Goal: Information Seeking & Learning: Learn about a topic

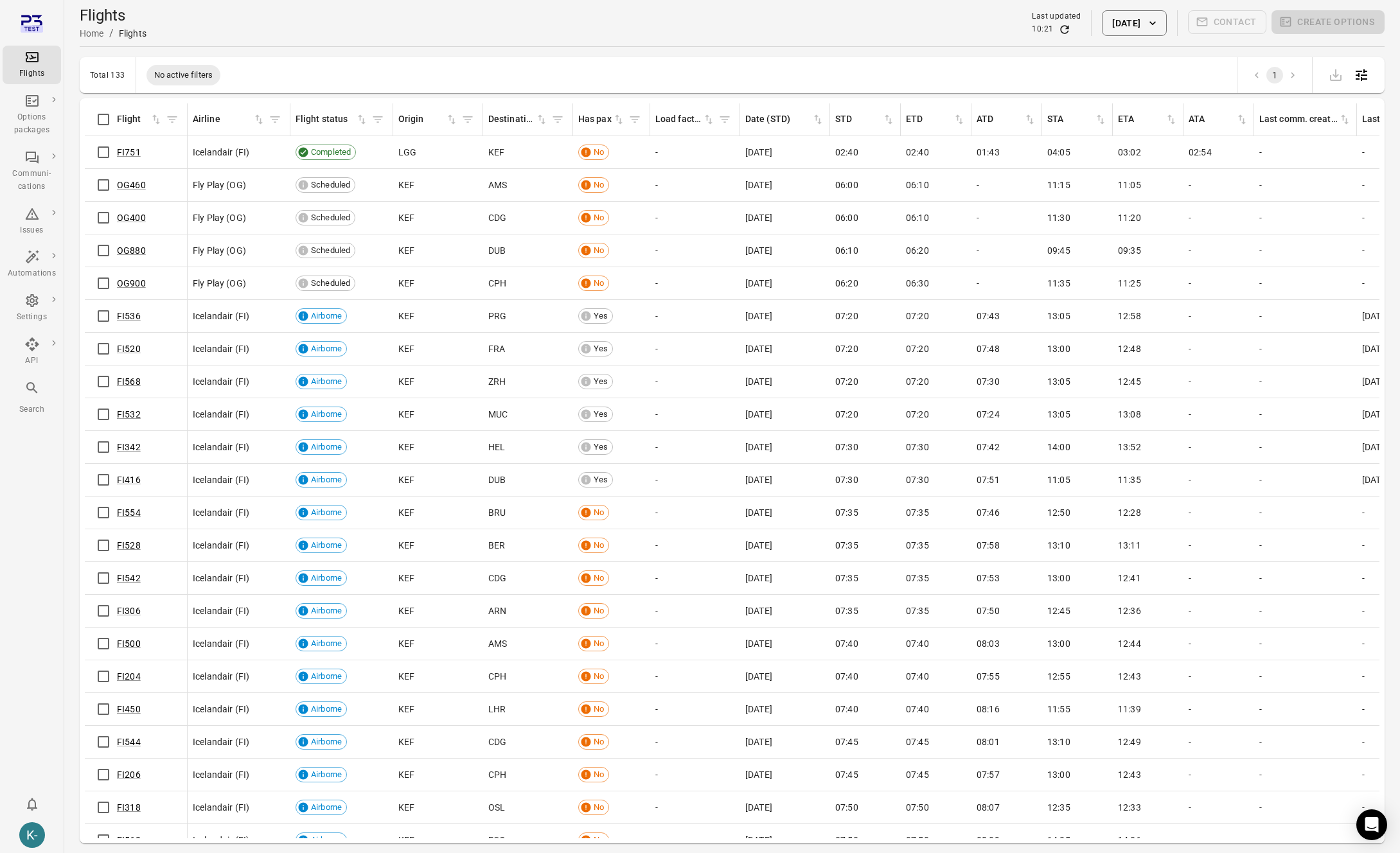
click at [916, 26] on div "Flights Home / Flights Last updated 10:21 3 Oct 2025 Contact Create options" at bounding box center [732, 23] width 1305 height 36
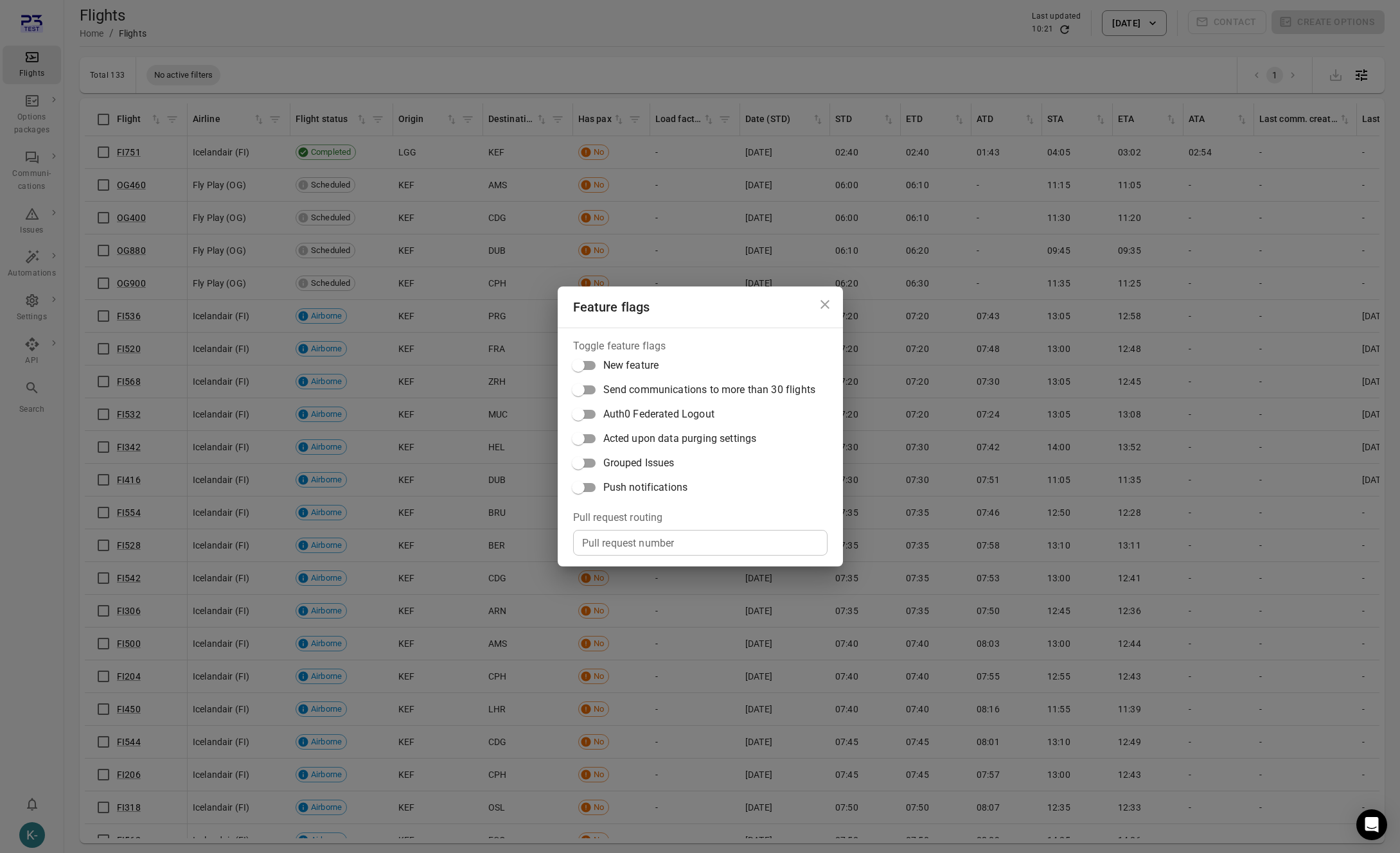
click at [627, 551] on input "Pull request number" at bounding box center [700, 543] width 255 height 26
paste input "*****"
type input "*****"
click at [878, 47] on div "Feature flags Toggle feature flags New feature Send communications to more than…" at bounding box center [700, 426] width 1400 height 853
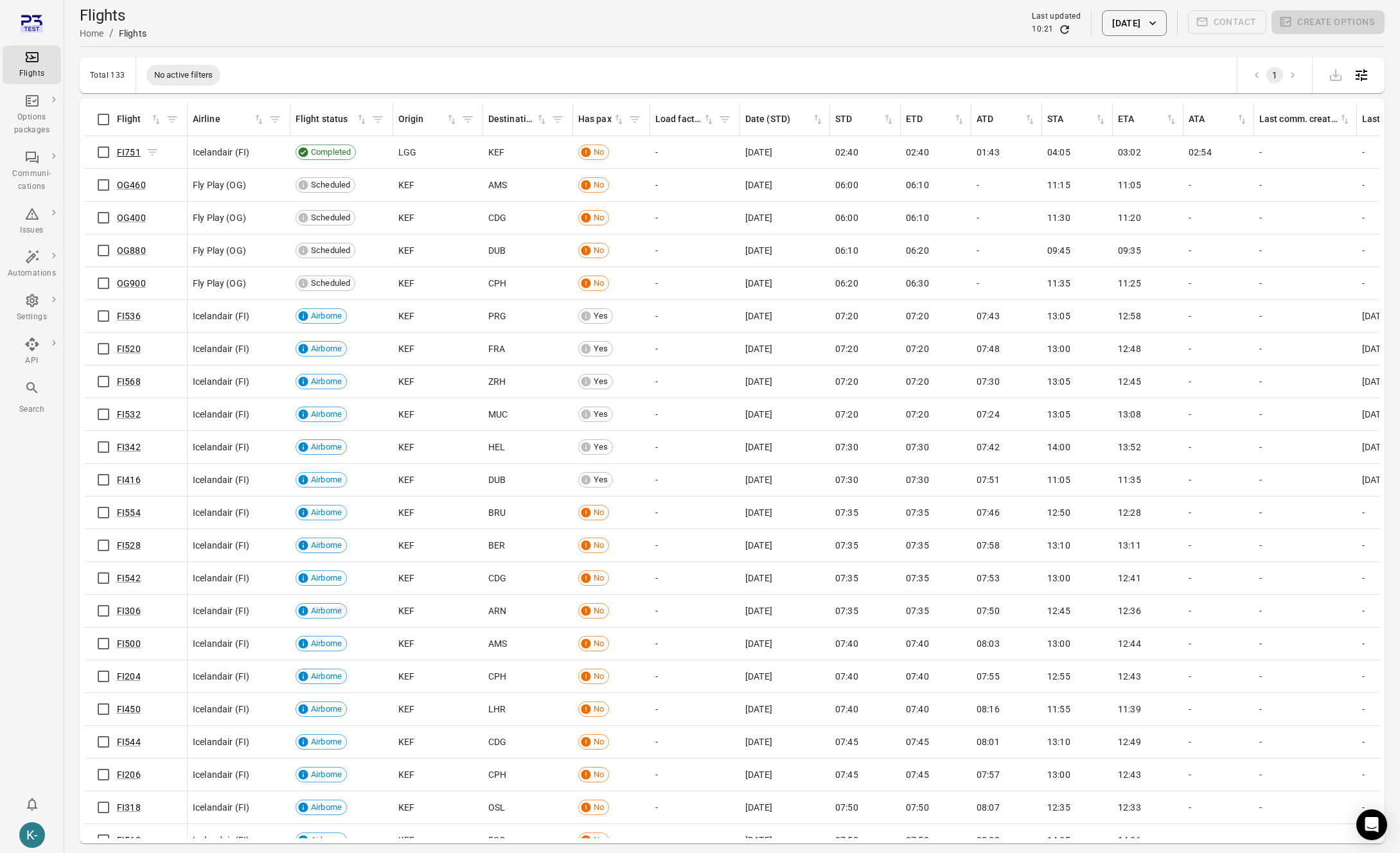
click at [120, 153] on link "FI751" at bounding box center [128, 152] width 23 height 10
click at [129, 154] on link "FI751" at bounding box center [128, 152] width 23 height 10
click at [122, 182] on link "OG460" at bounding box center [131, 185] width 29 height 10
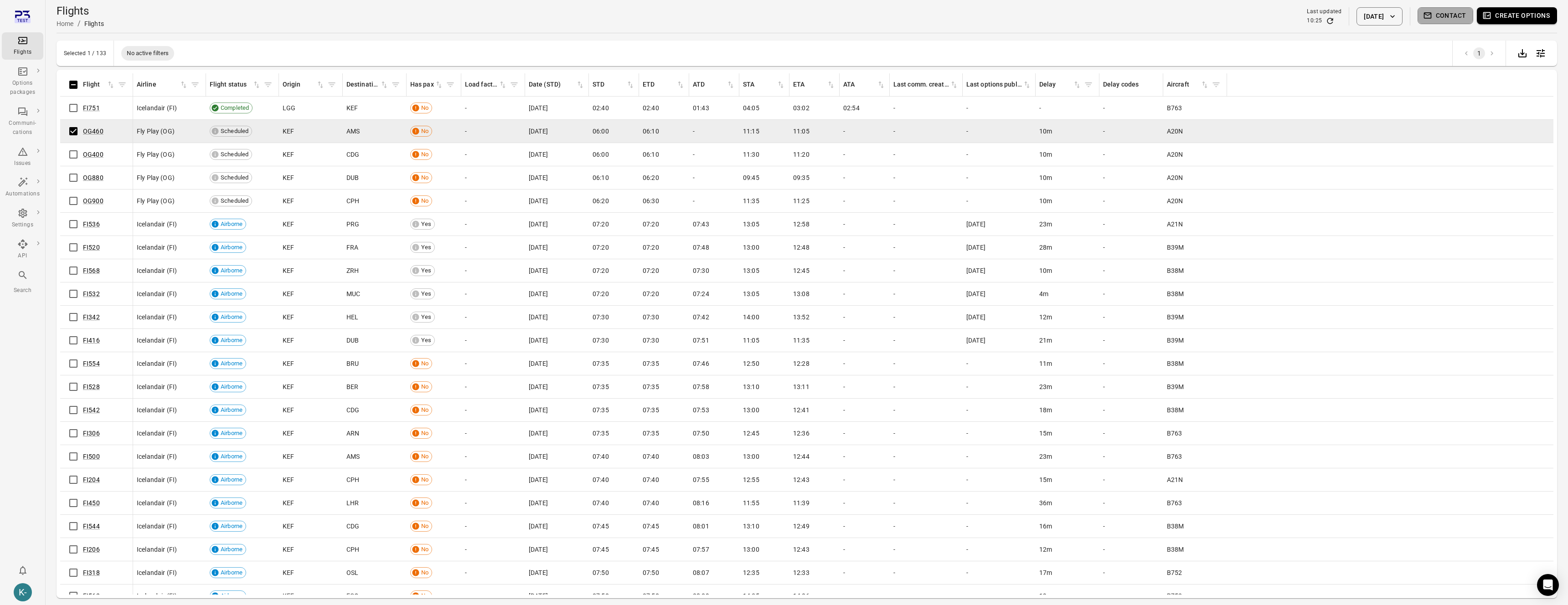
click at [1449, 17] on button "Contact" at bounding box center [1445, 15] width 56 height 17
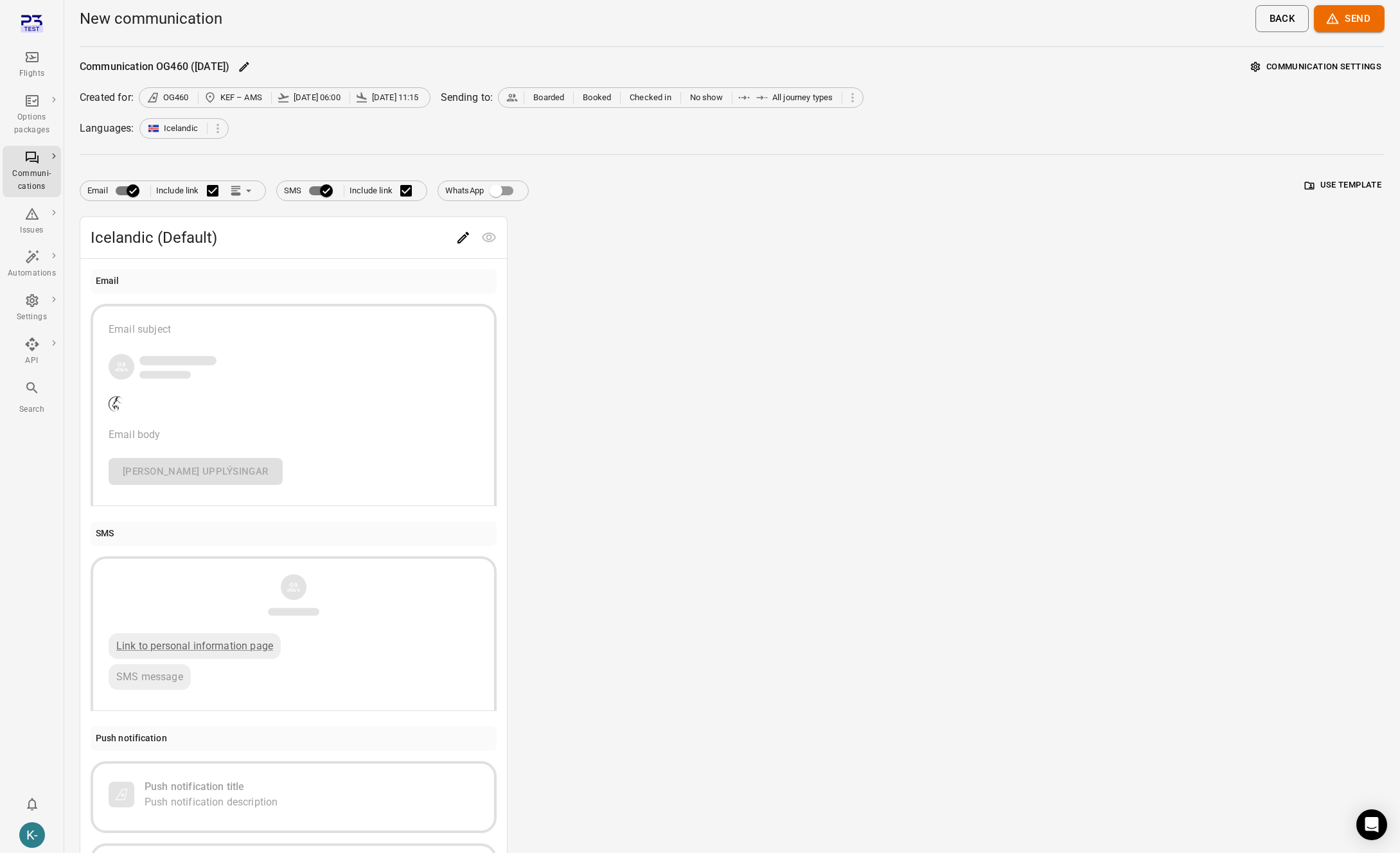
click at [283, 372] on div "button" at bounding box center [293, 366] width 370 height 29
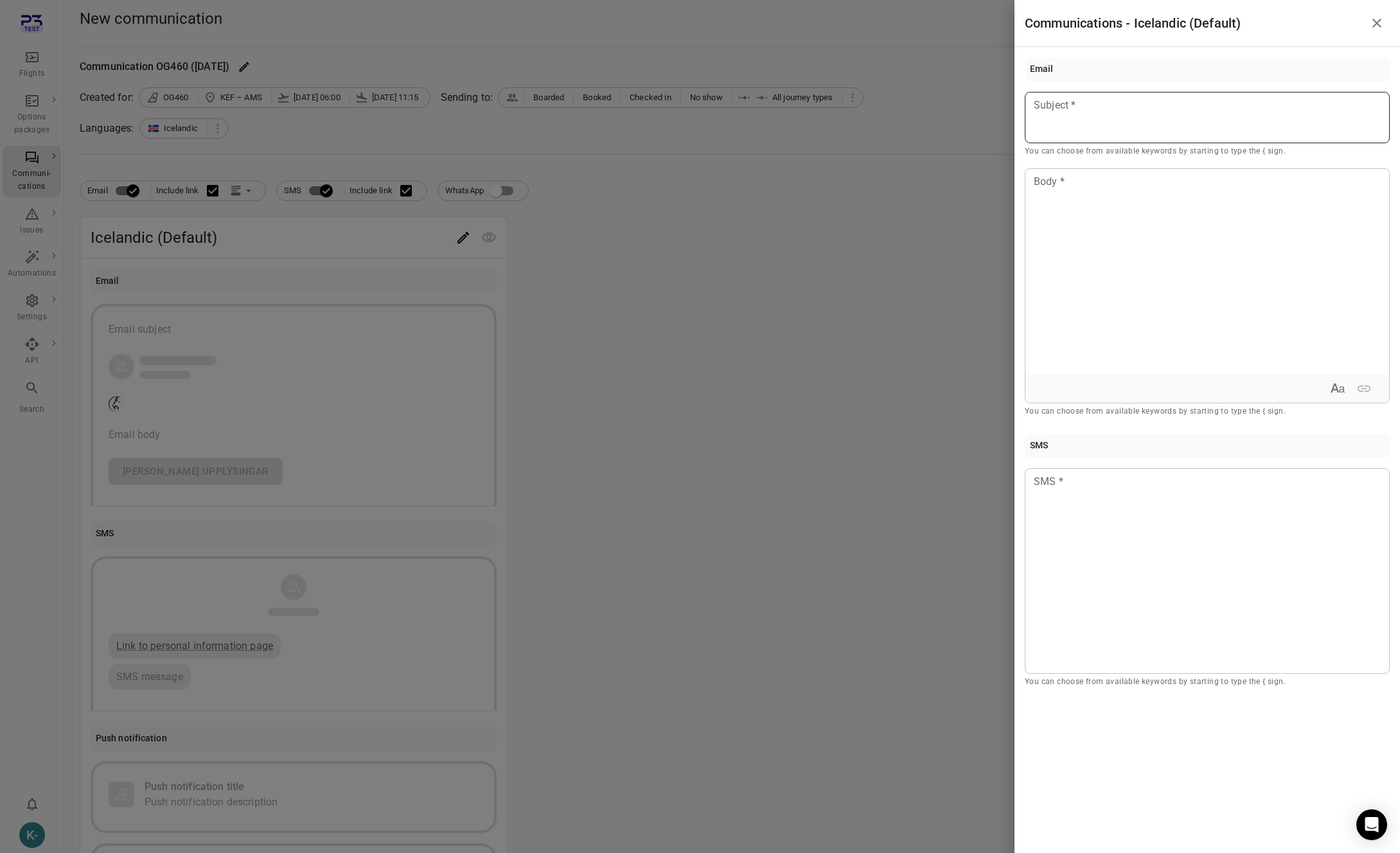
click at [1213, 107] on p at bounding box center [1207, 106] width 346 height 16
type button "true"
click at [730, 270] on div at bounding box center [700, 426] width 1400 height 853
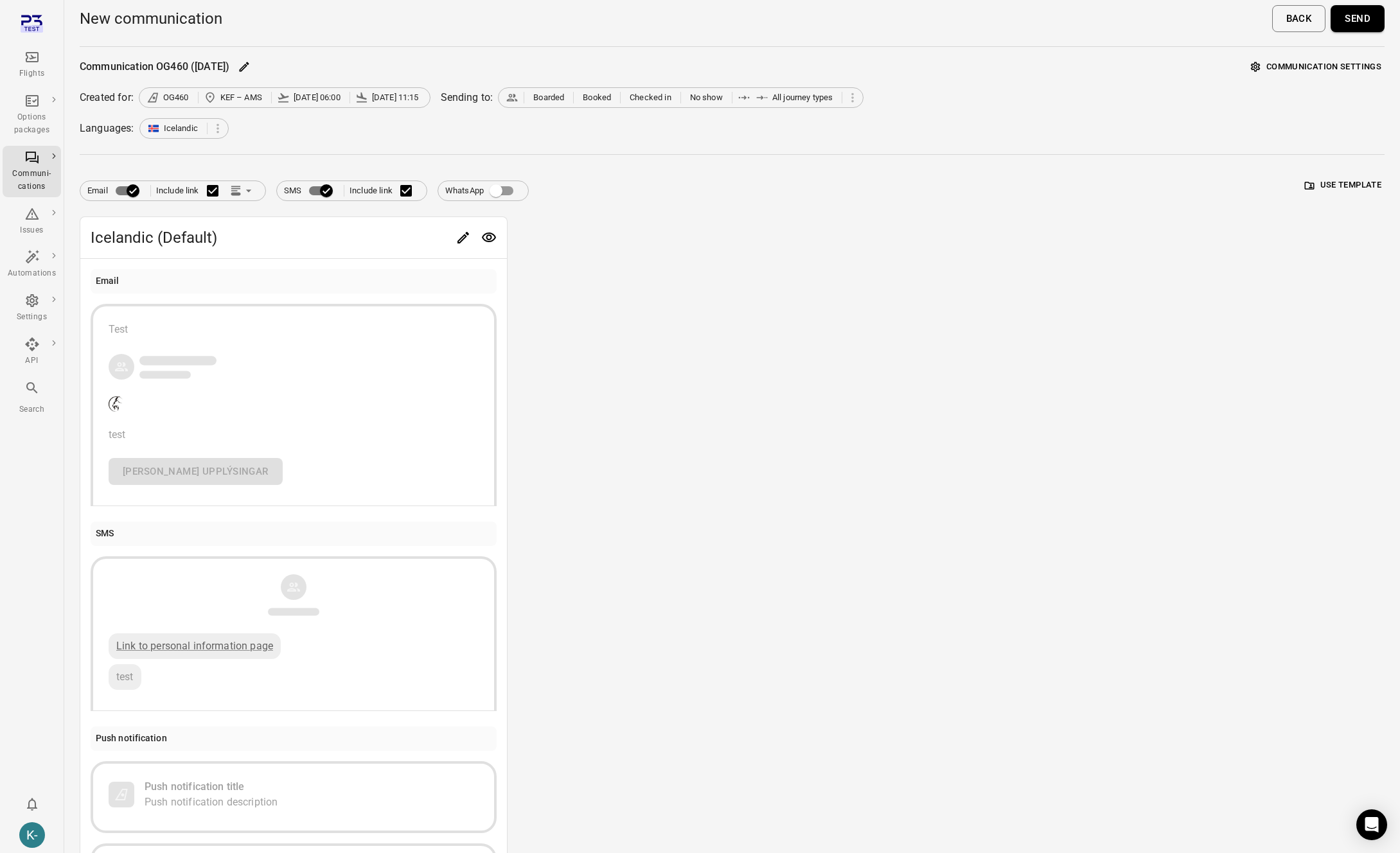
click at [1361, 17] on button "Send" at bounding box center [1358, 18] width 54 height 27
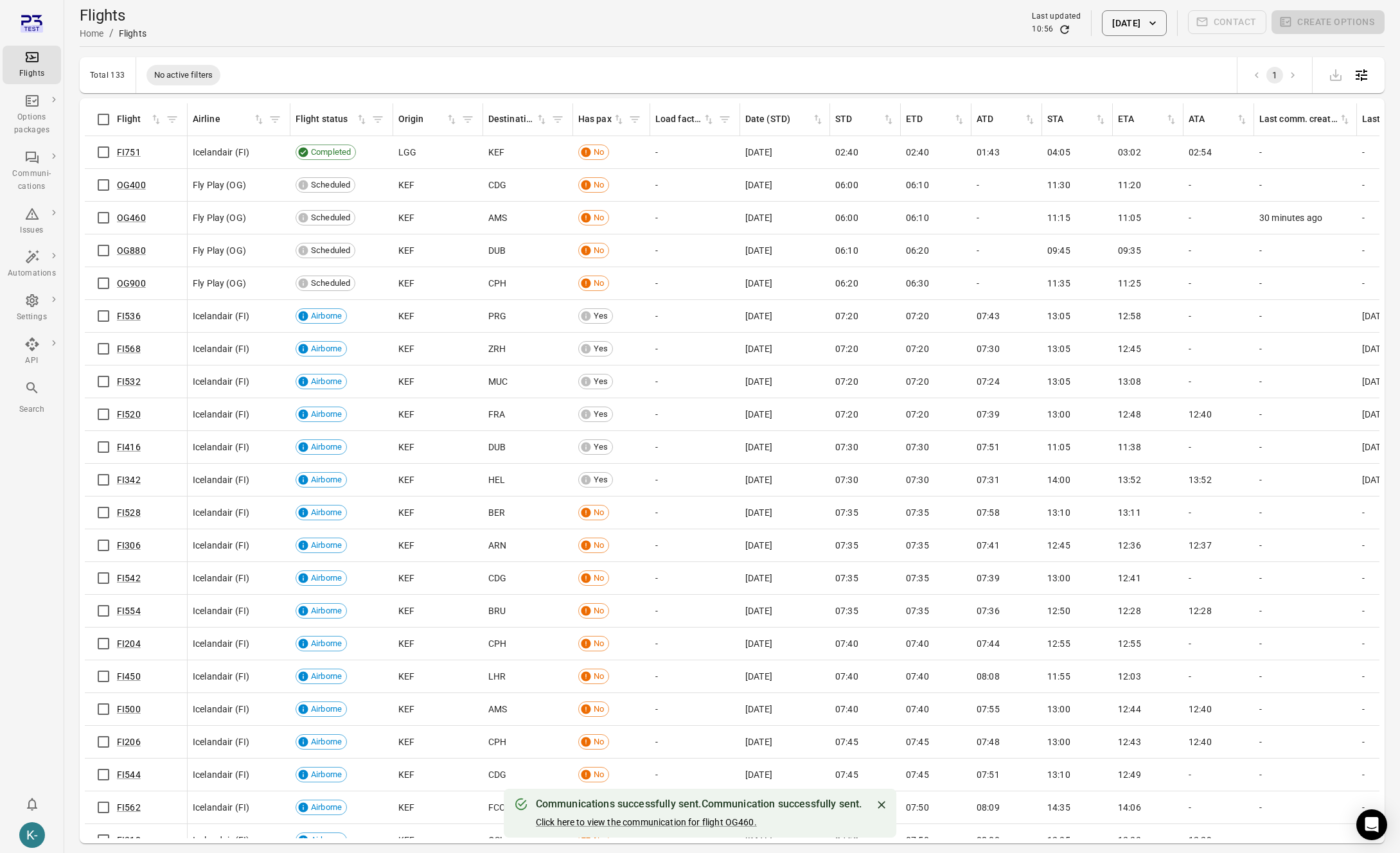
click at [863, 36] on div "Flights Home / Flights Last updated 10:56 3 Oct 2025 Contact Create options" at bounding box center [732, 23] width 1305 height 36
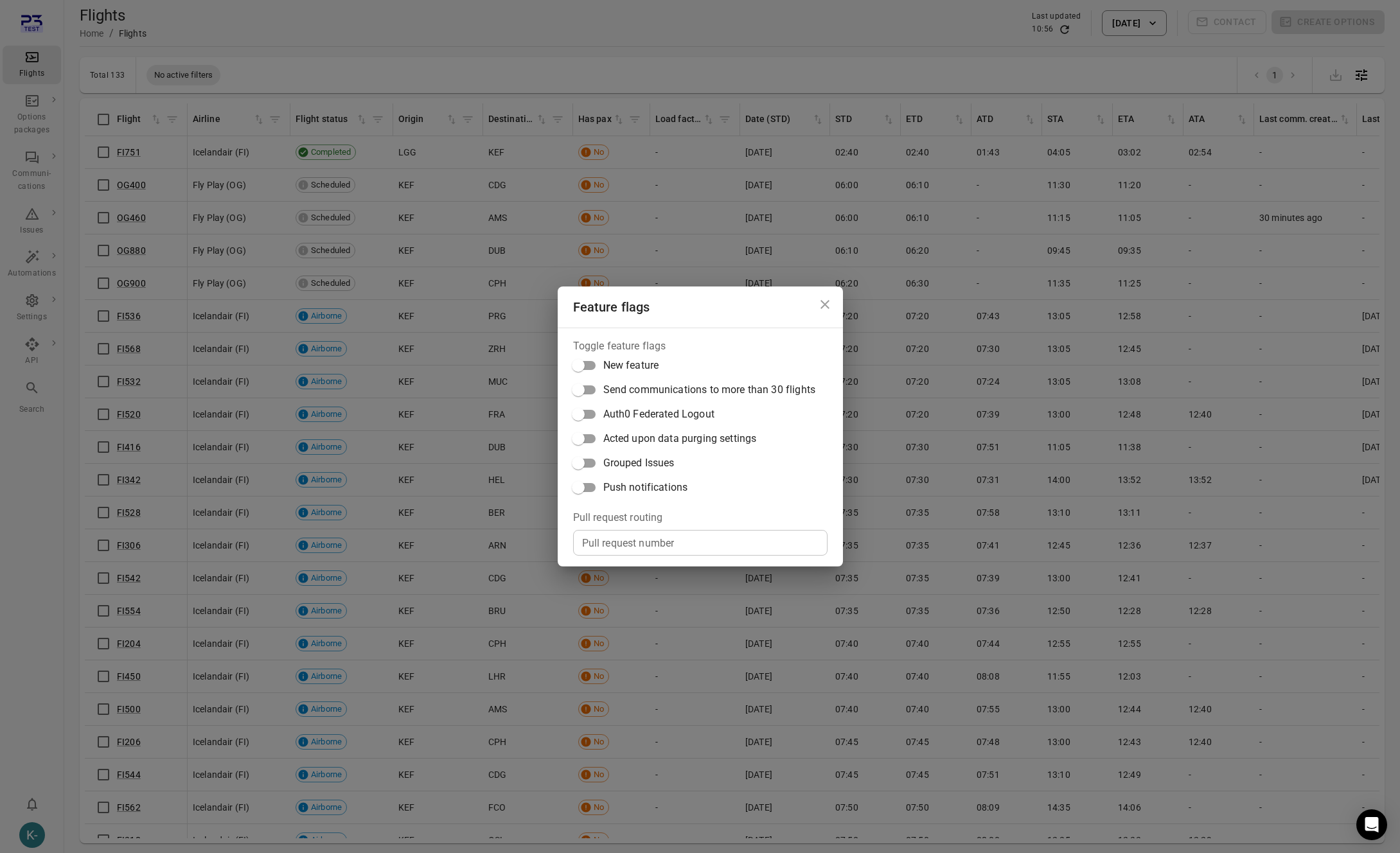
click at [612, 550] on input "Pull request number" at bounding box center [700, 543] width 255 height 26
paste input "*****"
type input "*****"
click at [836, 128] on div "Feature flags Toggle feature flags New feature Send communications to more than…" at bounding box center [700, 426] width 1400 height 853
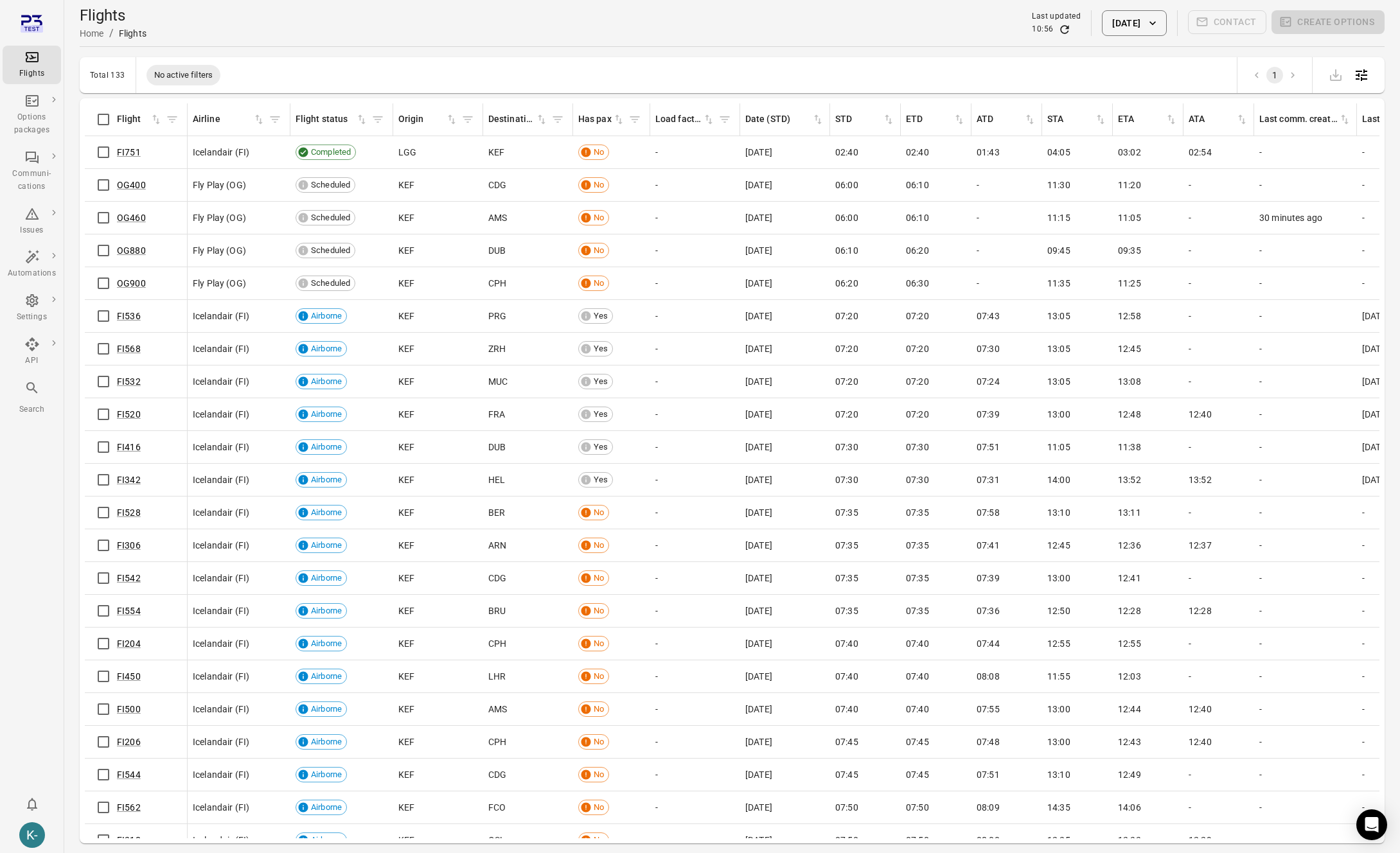
click at [749, 30] on div "Flights Home / Flights Last updated 10:56 3 Oct 2025 Contact Create options" at bounding box center [732, 23] width 1305 height 36
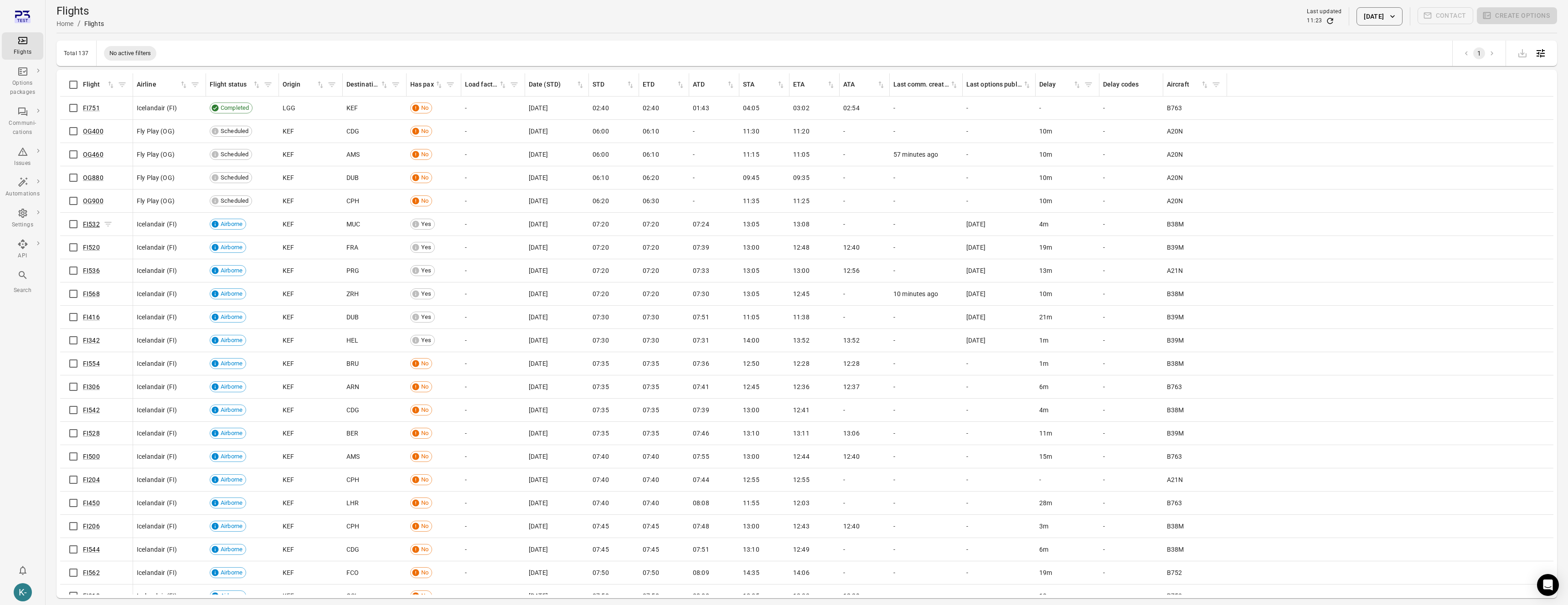
click at [86, 223] on link "FI532" at bounding box center [91, 224] width 17 height 7
click at [91, 249] on link "FI520" at bounding box center [91, 248] width 17 height 7
click at [90, 268] on link "FI536" at bounding box center [91, 271] width 17 height 7
click at [89, 294] on link "FI568" at bounding box center [91, 294] width 17 height 7
click at [94, 316] on link "FI416" at bounding box center [91, 317] width 17 height 7
